Goal: Information Seeking & Learning: Learn about a topic

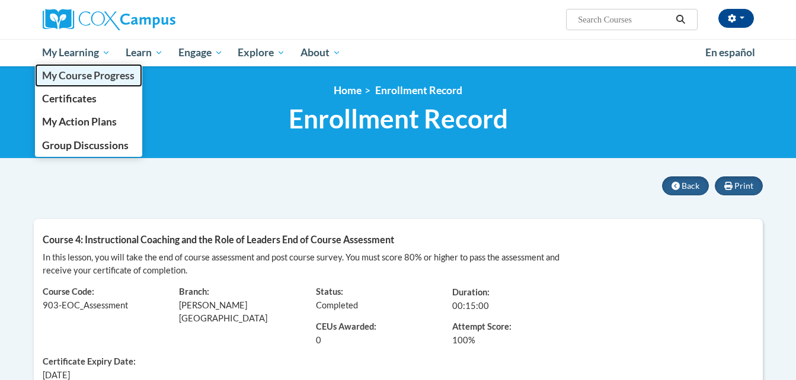
click at [116, 73] on span "My Course Progress" at bounding box center [88, 75] width 92 height 12
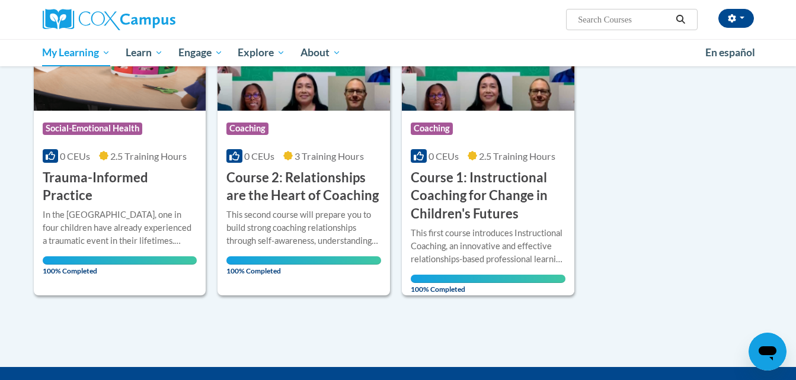
scroll to position [858, 0]
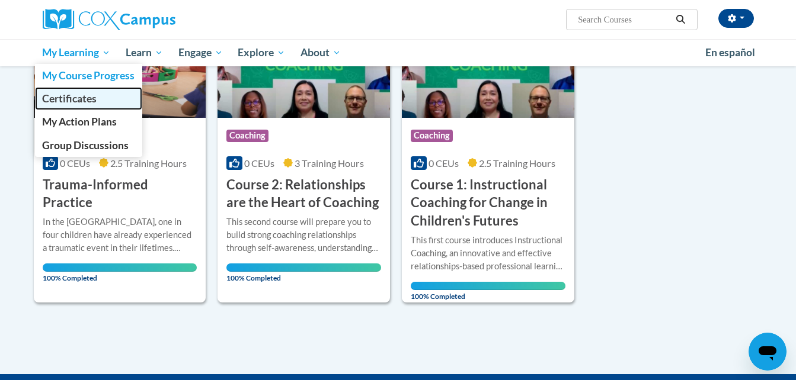
click at [70, 91] on link "Certificates" at bounding box center [89, 98] width 108 height 23
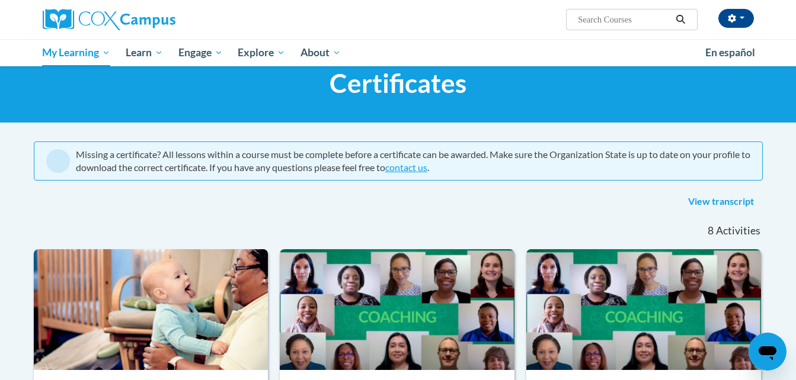
scroll to position [17, 0]
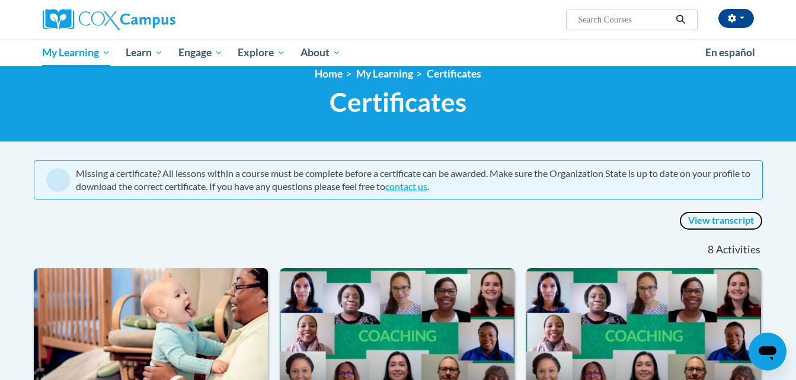
click at [742, 222] on link "View transcript" at bounding box center [721, 221] width 84 height 19
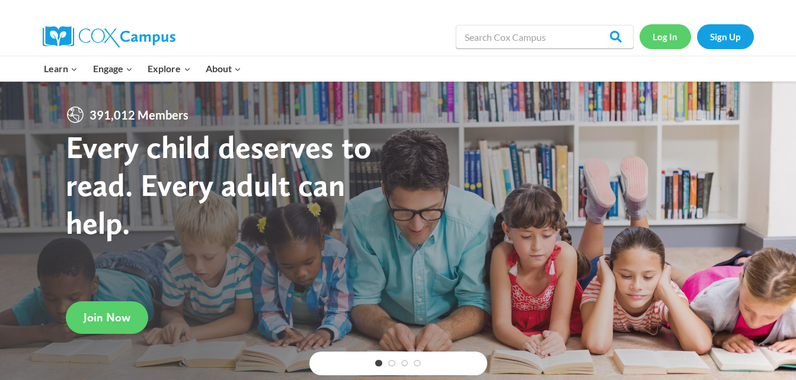
click at [668, 34] on link "Log In" at bounding box center [665, 36] width 52 height 24
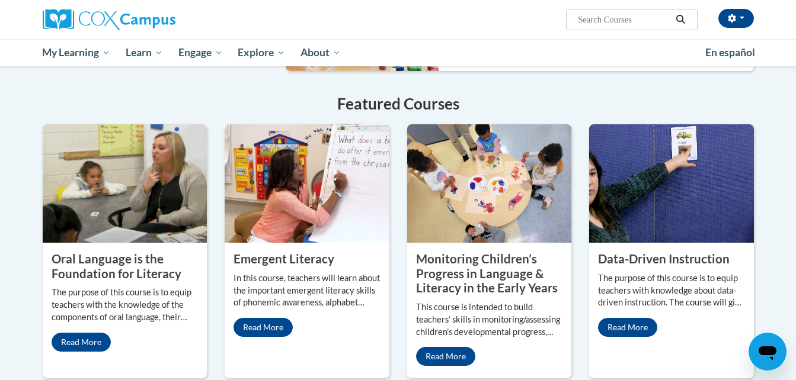
scroll to position [907, 0]
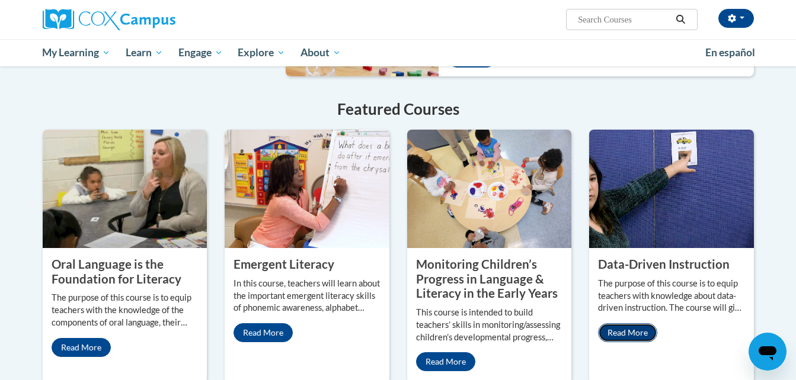
click at [636, 324] on link "Read More" at bounding box center [627, 333] width 59 height 19
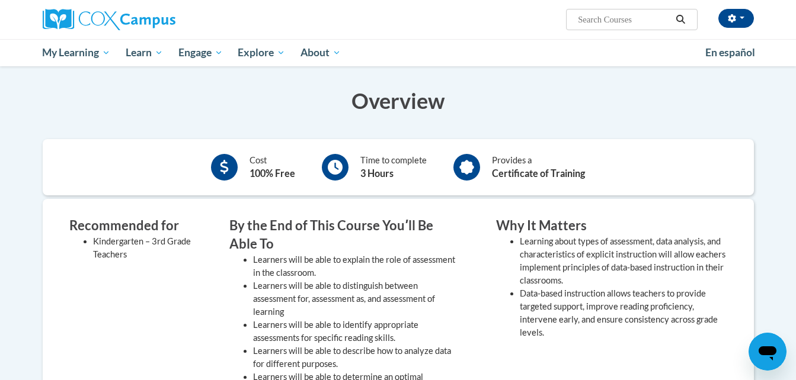
scroll to position [221, 0]
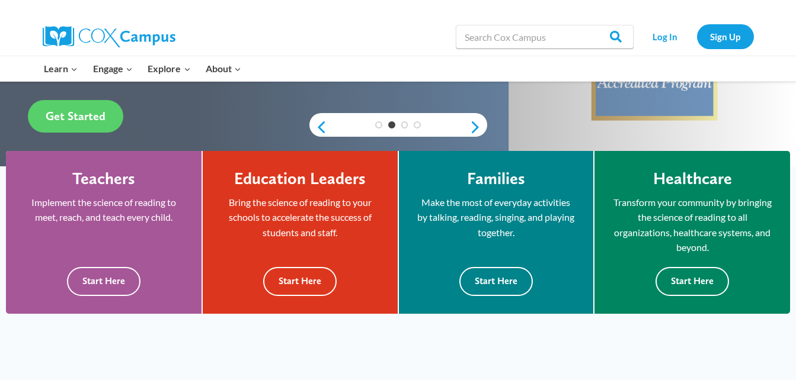
scroll to position [255, 0]
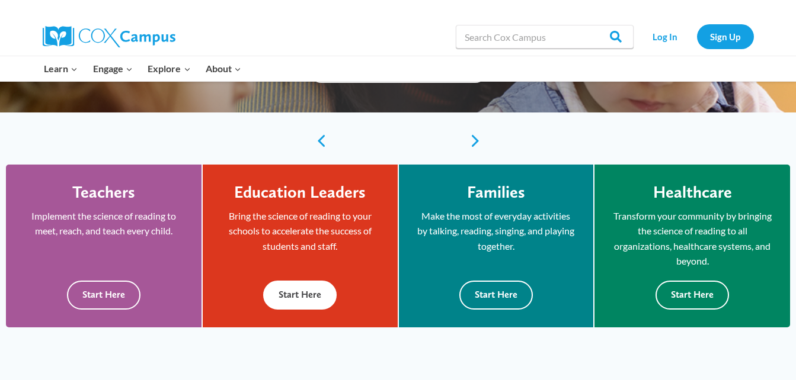
click at [292, 294] on button "Start Here" at bounding box center [299, 295] width 73 height 29
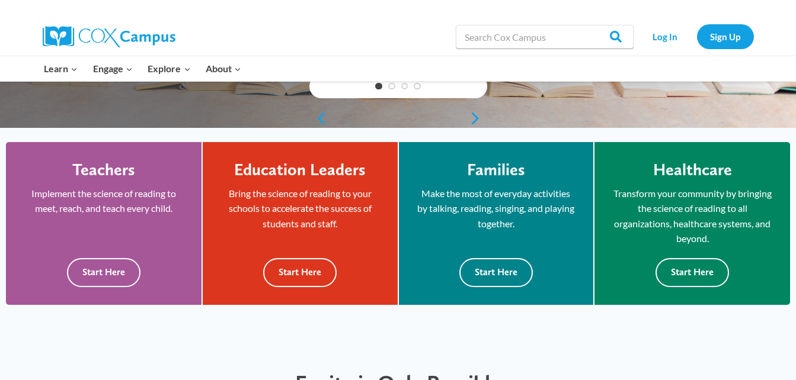
scroll to position [281, 0]
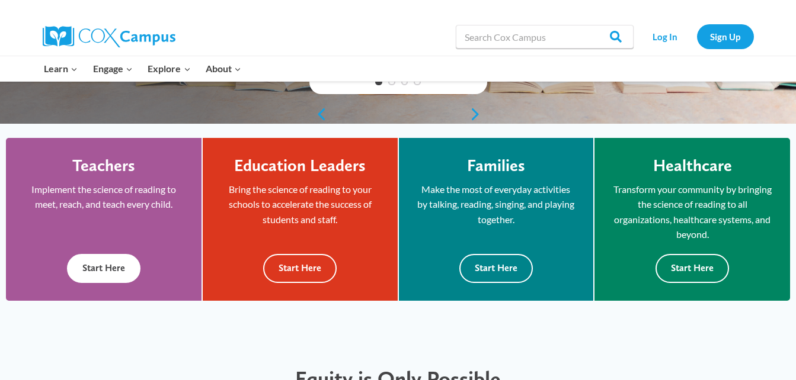
click at [107, 265] on button "Start Here" at bounding box center [103, 268] width 73 height 29
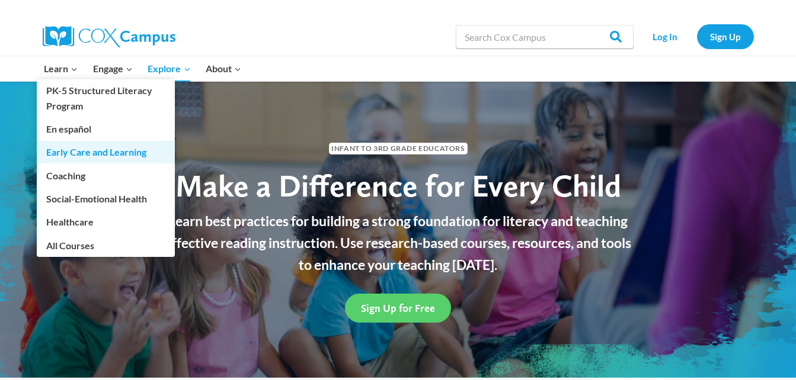
click at [68, 153] on link "Early Care and Learning" at bounding box center [106, 152] width 138 height 23
